Goal: Task Accomplishment & Management: Use online tool/utility

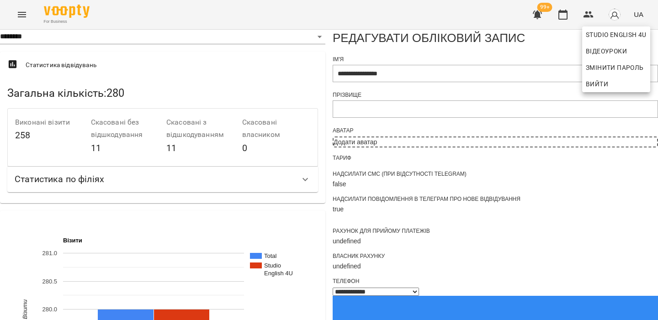
select select "**"
select select "**********"
select select "***"
drag, startPoint x: 607, startPoint y: 75, endPoint x: 602, endPoint y: 87, distance: 13.2
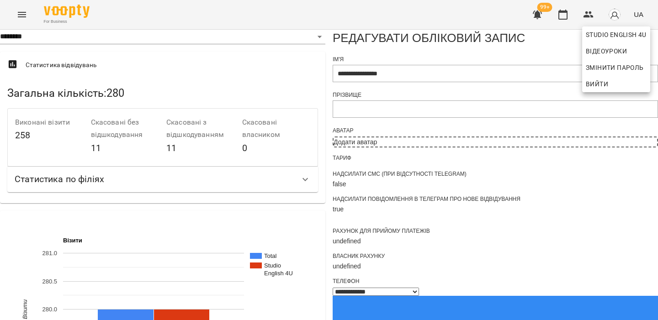
click at [602, 87] on span "Вийти" at bounding box center [597, 84] width 22 height 11
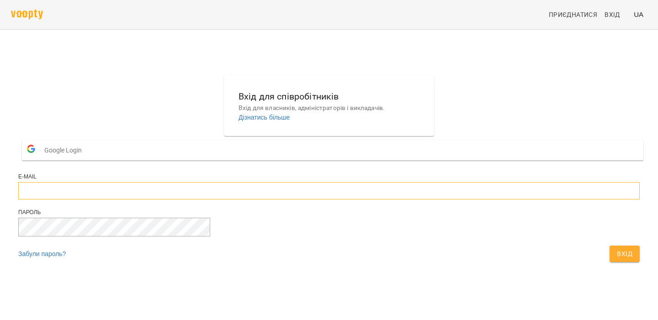
type input "**********"
click at [617, 259] on span "Вхід" at bounding box center [625, 254] width 16 height 11
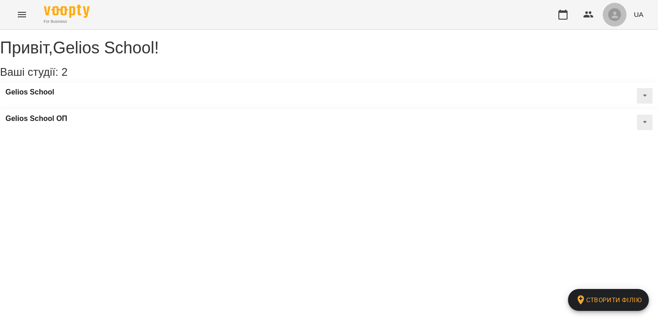
click at [609, 15] on div "button" at bounding box center [614, 14] width 13 height 13
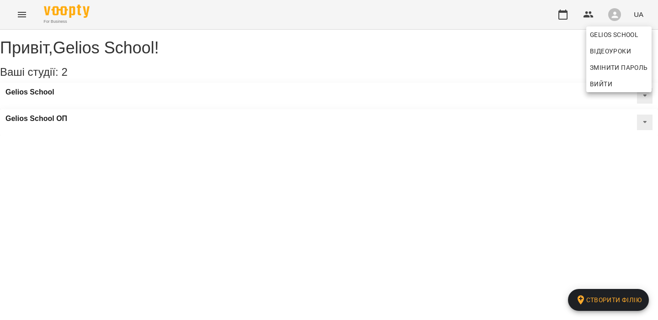
click at [615, 85] on span "Вийти" at bounding box center [619, 84] width 58 height 11
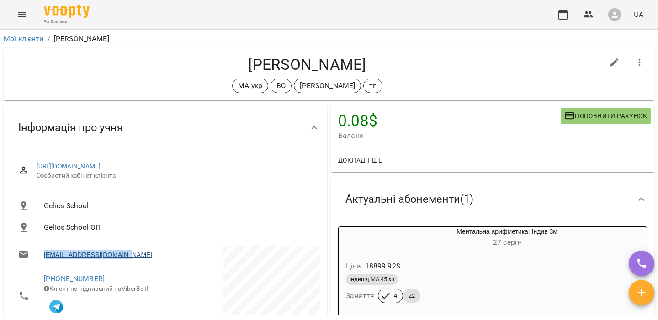
drag, startPoint x: 147, startPoint y: 267, endPoint x: 44, endPoint y: 265, distance: 103.3
click at [44, 264] on li "[EMAIL_ADDRESS][DOMAIN_NAME]" at bounding box center [87, 255] width 153 height 18
copy link "[EMAIL_ADDRESS][DOMAIN_NAME]"
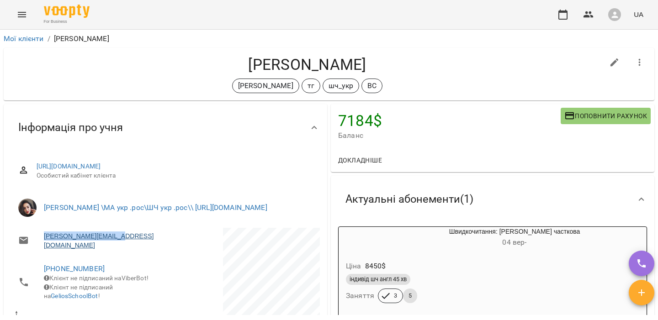
drag, startPoint x: 127, startPoint y: 254, endPoint x: 44, endPoint y: 255, distance: 82.7
click at [44, 254] on li "[PERSON_NAME][EMAIL_ADDRESS][DOMAIN_NAME]" at bounding box center [87, 241] width 153 height 26
copy link "[PERSON_NAME][EMAIL_ADDRESS][DOMAIN_NAME]"
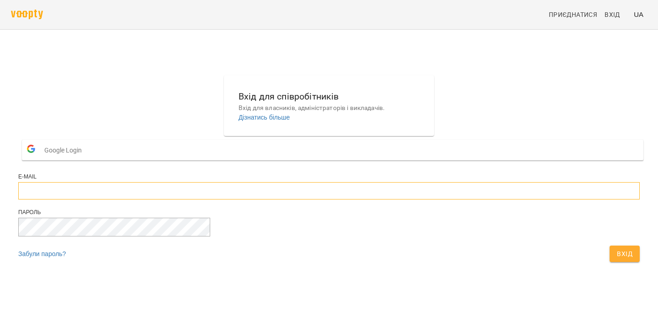
type input "**********"
click at [609, 262] on button "Вхід" at bounding box center [624, 254] width 30 height 16
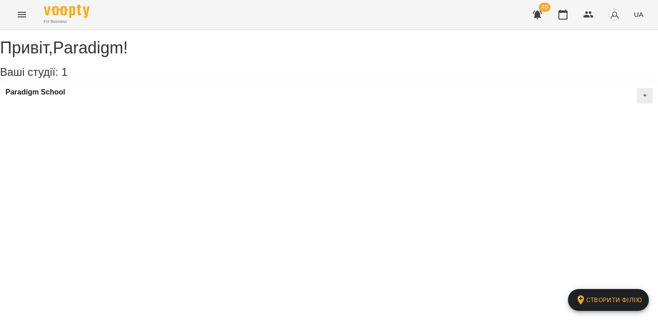
click at [536, 14] on icon "button" at bounding box center [537, 15] width 9 height 9
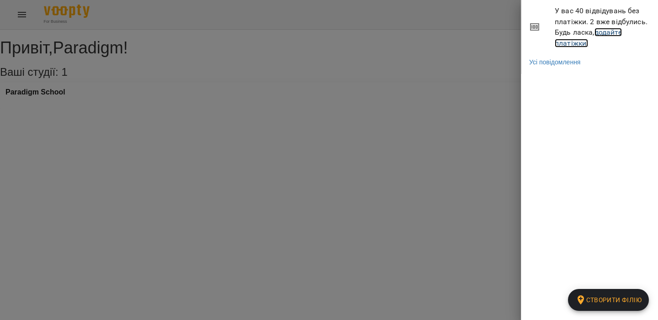
click at [579, 41] on link "додайте платіжки!" at bounding box center [588, 38] width 67 height 20
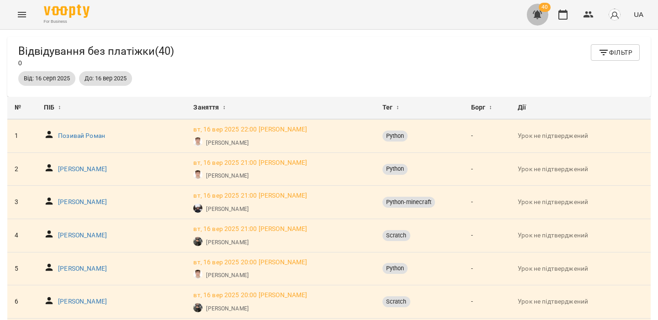
click at [538, 17] on icon "button" at bounding box center [537, 14] width 11 height 11
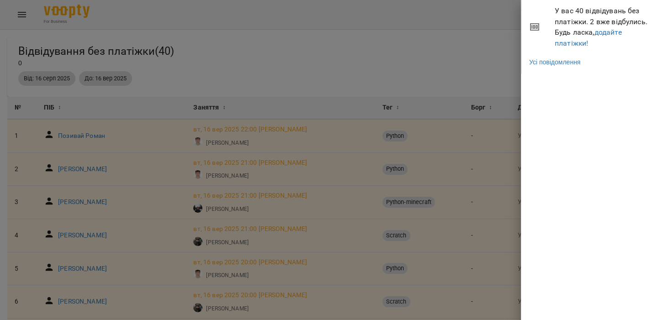
click at [425, 78] on div at bounding box center [329, 160] width 658 height 320
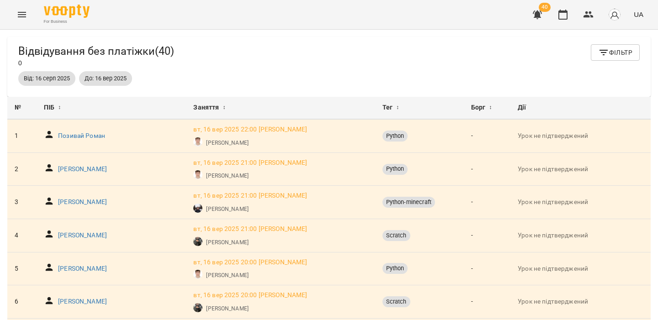
click at [539, 16] on icon "button" at bounding box center [537, 15] width 9 height 9
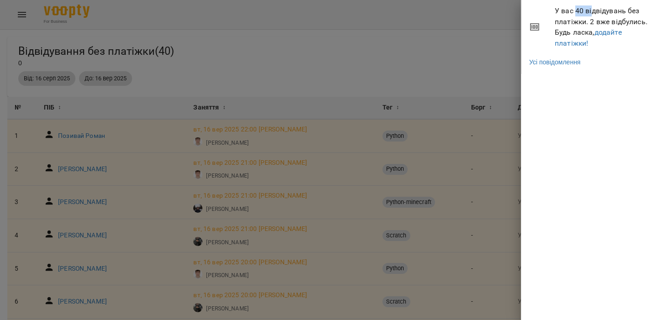
drag, startPoint x: 576, startPoint y: 13, endPoint x: 592, endPoint y: 15, distance: 16.5
click at [592, 15] on span "У вас 40 відвідувань без платіжки. 2 вже відбулись. Будь ласка, додайте платіжк…" at bounding box center [603, 26] width 96 height 43
click at [577, 48] on span "У вас 40 відвідувань без платіжки. 2 вже відбулись. Будь ласка, додайте платіжк…" at bounding box center [603, 26] width 96 height 43
click at [580, 45] on link "додайте платіжки!" at bounding box center [588, 38] width 67 height 20
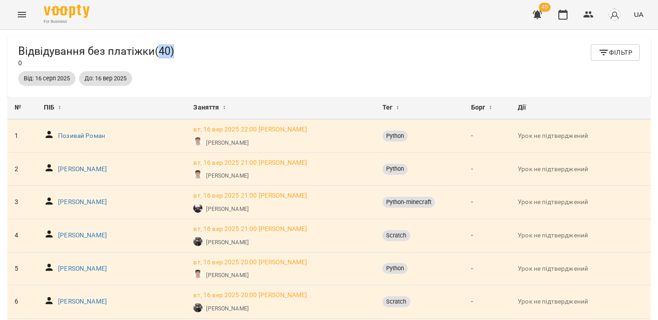
drag, startPoint x: 185, startPoint y: 51, endPoint x: 201, endPoint y: 51, distance: 16.4
click at [201, 51] on div "Відвідування без платіжки ( 40 ) 0 Фільтр" at bounding box center [328, 55] width 621 height 23
click at [261, 66] on div "Відвідування без платіжки ( 40 ) 0 Фільтр" at bounding box center [328, 55] width 621 height 23
drag, startPoint x: 86, startPoint y: 83, endPoint x: 157, endPoint y: 83, distance: 70.8
click at [157, 83] on div "Від: 16 серп 2025 До: 16 вер 2025" at bounding box center [328, 78] width 625 height 18
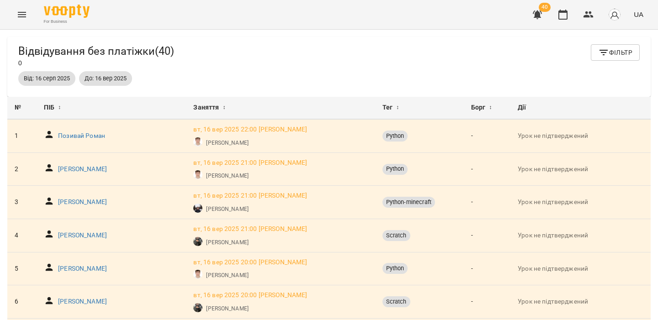
click at [157, 83] on div "Від: 16 серп 2025 До: 16 вер 2025" at bounding box center [328, 78] width 625 height 18
click at [596, 51] on button "Фільтр" at bounding box center [615, 52] width 49 height 16
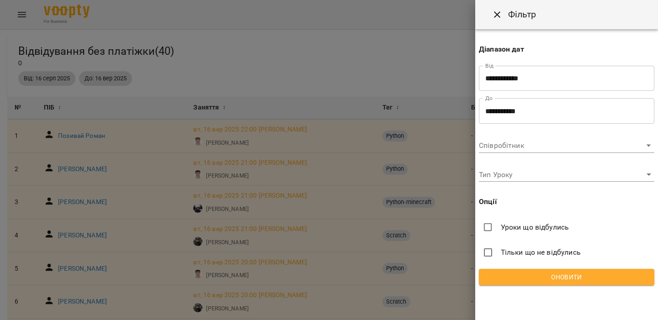
click at [533, 226] on span "Уроки що відбулись" at bounding box center [535, 227] width 69 height 11
click at [519, 223] on span "Уроки що відбулись" at bounding box center [535, 227] width 69 height 11
click at [502, 233] on label "Уроки що відбулись" at bounding box center [566, 227] width 175 height 18
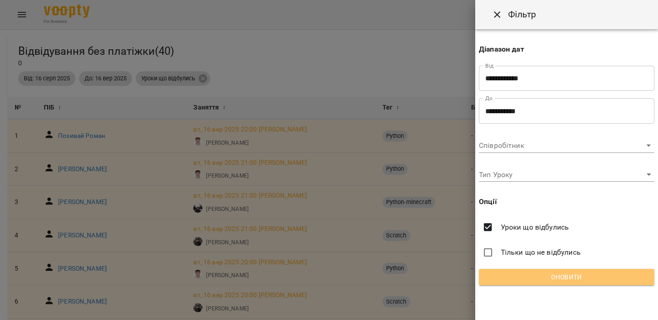
click at [544, 282] on span "Оновити" at bounding box center [566, 277] width 161 height 11
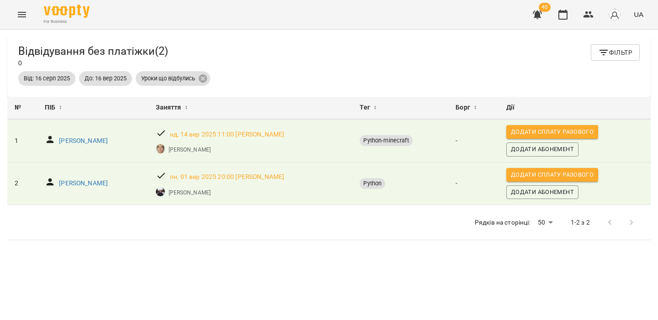
click at [597, 49] on button "Фільтр" at bounding box center [615, 52] width 49 height 16
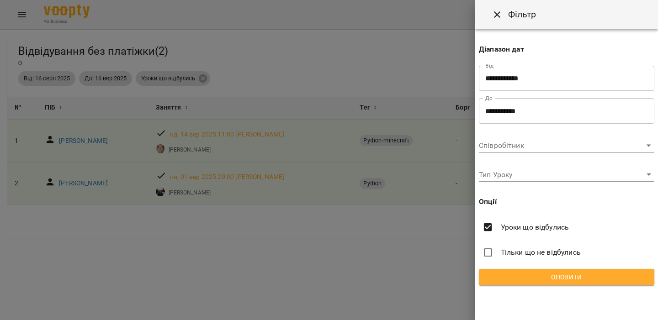
click at [259, 56] on div at bounding box center [329, 160] width 658 height 320
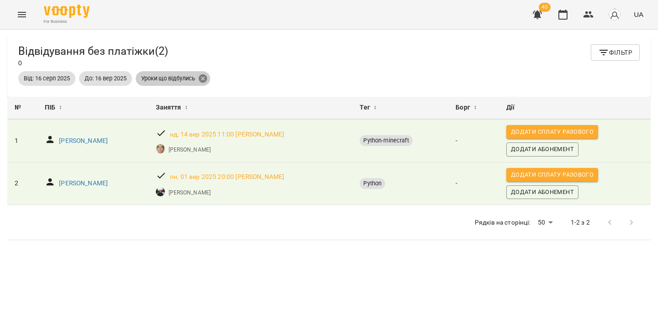
click at [202, 80] on icon at bounding box center [203, 78] width 8 height 8
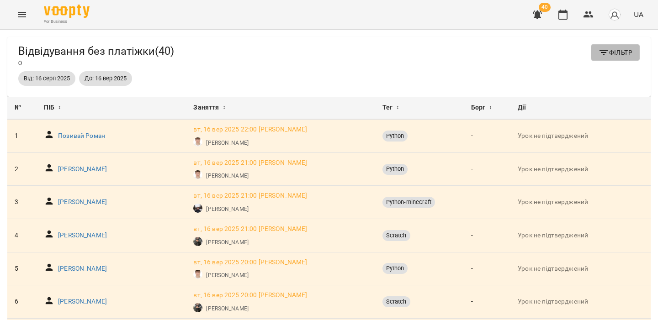
click at [624, 51] on span "Фільтр" at bounding box center [615, 52] width 34 height 11
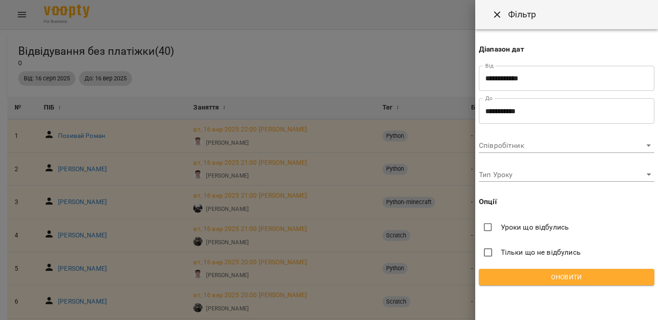
click at [518, 219] on label "Уроки що відбулись" at bounding box center [566, 227] width 175 height 18
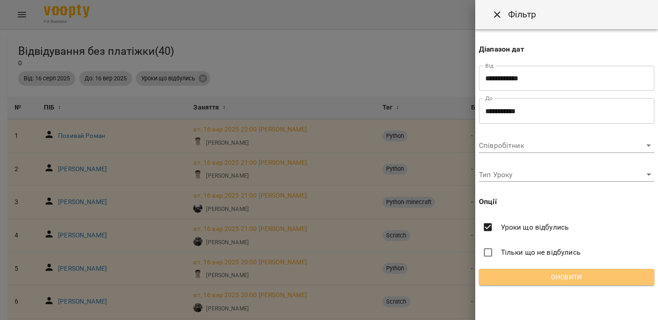
click at [512, 280] on span "Оновити" at bounding box center [566, 277] width 161 height 11
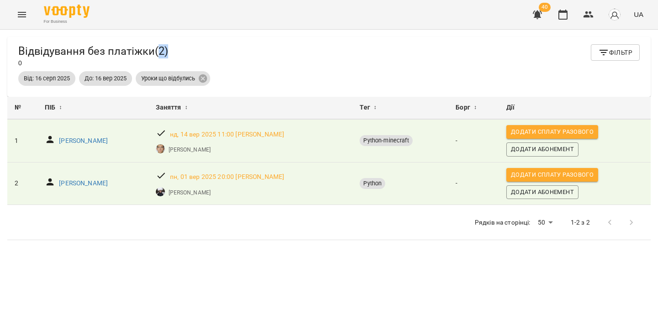
drag, startPoint x: 180, startPoint y: 54, endPoint x: 192, endPoint y: 54, distance: 12.8
click at [168, 54] on h5 "Відвідування без платіжки ( 2 )" at bounding box center [93, 51] width 150 height 14
click at [609, 64] on div "Відвідування без платіжки ( 2 ) 0 Фільтр" at bounding box center [328, 55] width 621 height 23
click at [614, 53] on span "Фільтр" at bounding box center [615, 52] width 34 height 11
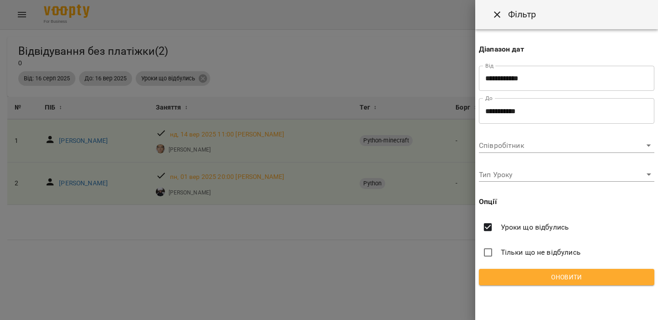
click at [519, 234] on label "Уроки що відбулись" at bounding box center [566, 227] width 175 height 18
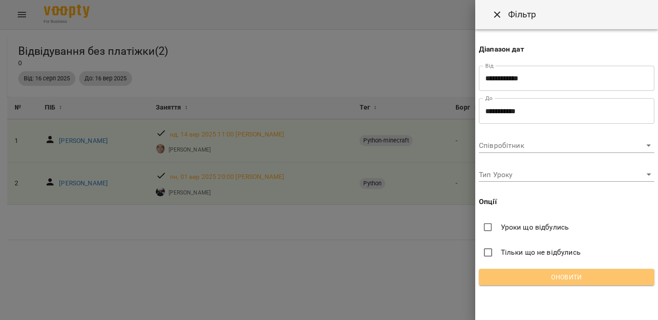
click at [520, 275] on span "Оновити" at bounding box center [566, 277] width 161 height 11
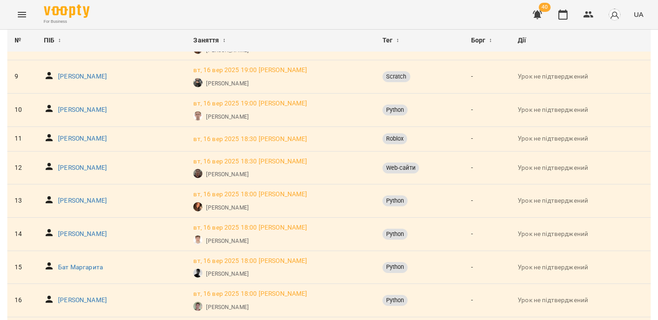
scroll to position [330, 0]
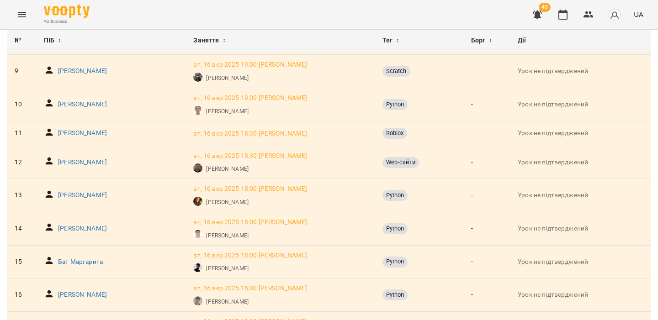
drag, startPoint x: 532, startPoint y: 173, endPoint x: 602, endPoint y: 173, distance: 69.9
click at [602, 173] on td "Урок не підтверджений" at bounding box center [580, 162] width 140 height 33
